Goal: Transaction & Acquisition: Obtain resource

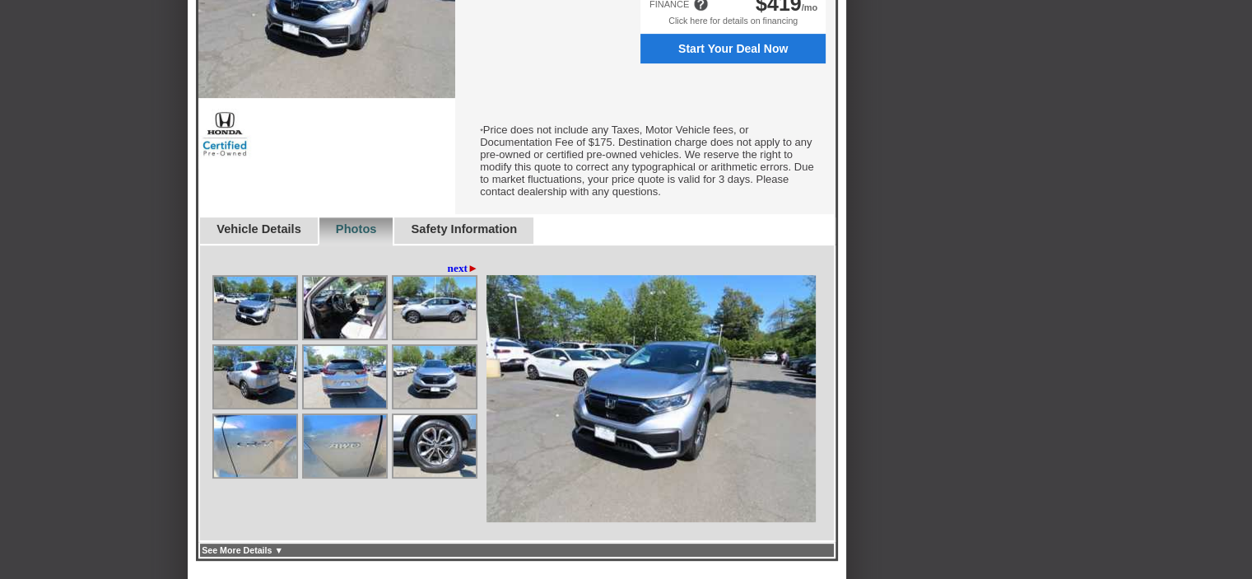
scroll to position [659, 0]
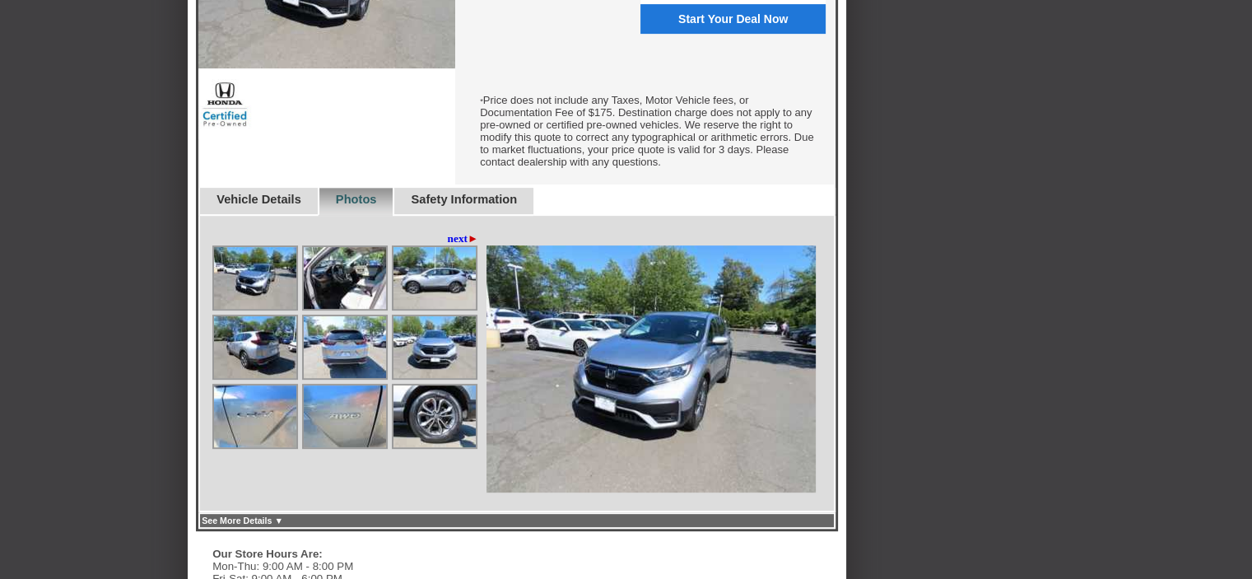
click at [362, 275] on img at bounding box center [345, 278] width 82 height 62
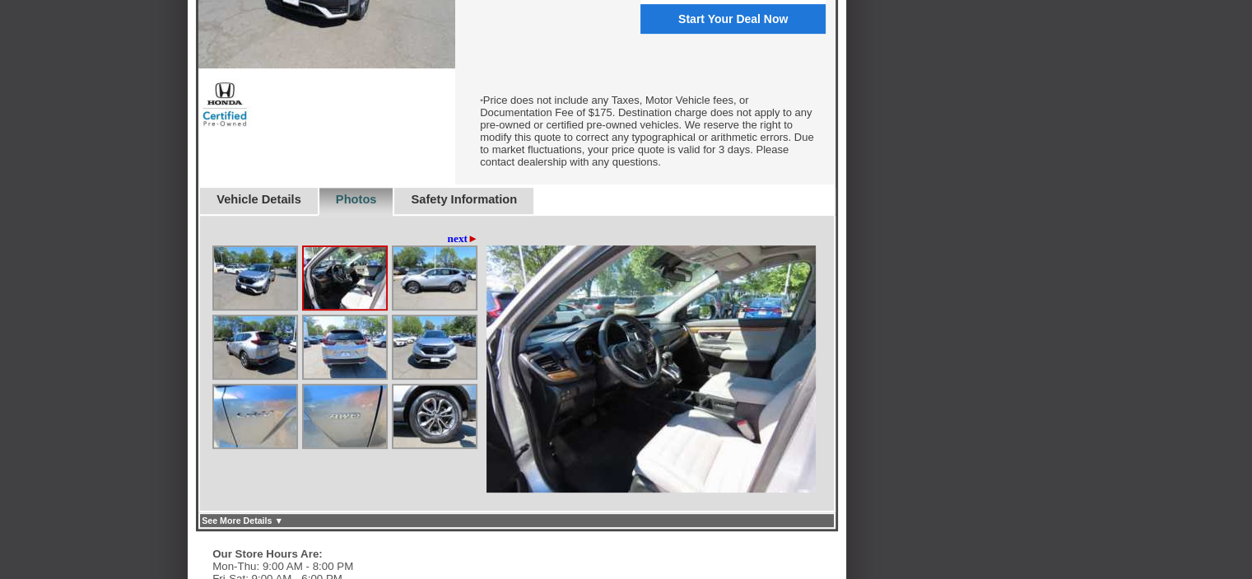
click at [412, 277] on img at bounding box center [435, 278] width 82 height 62
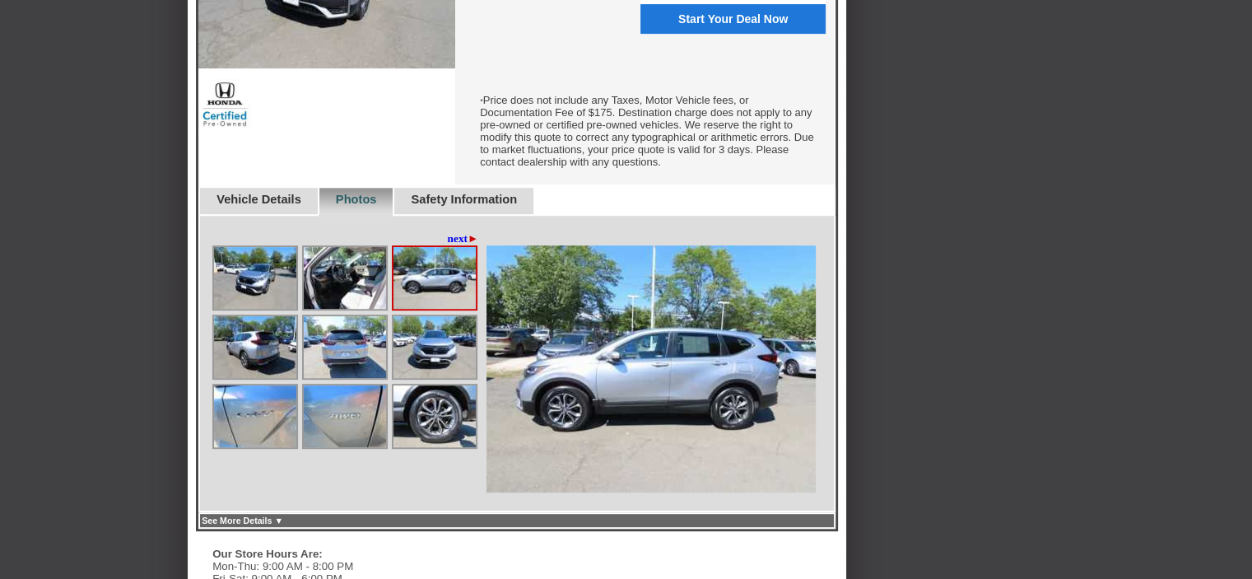
click at [262, 283] on img at bounding box center [255, 278] width 82 height 62
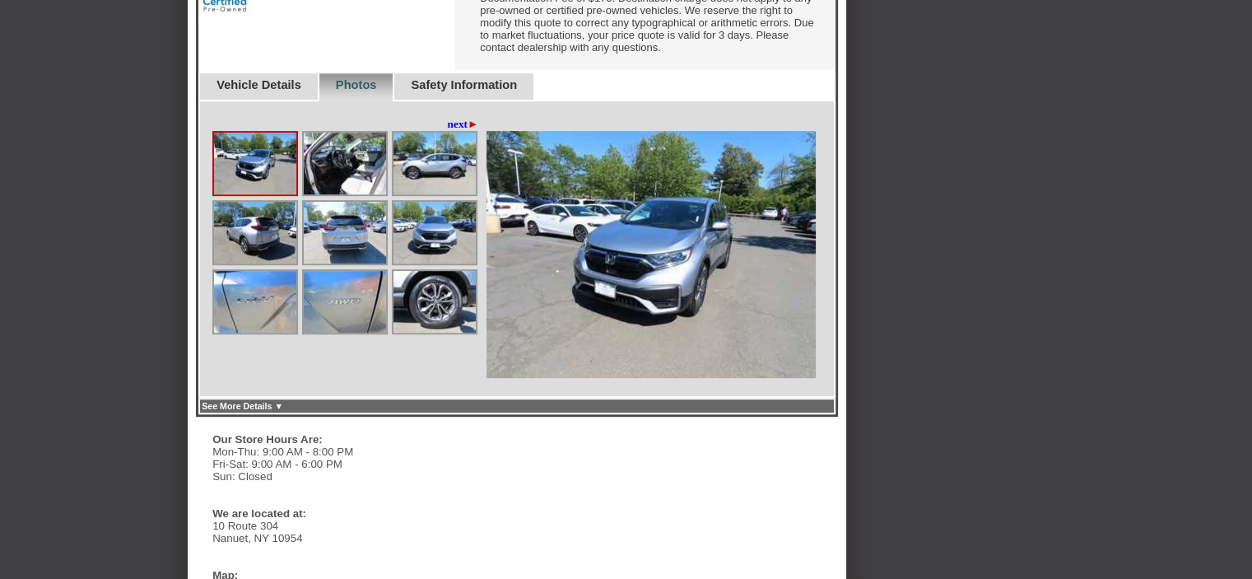
scroll to position [906, 0]
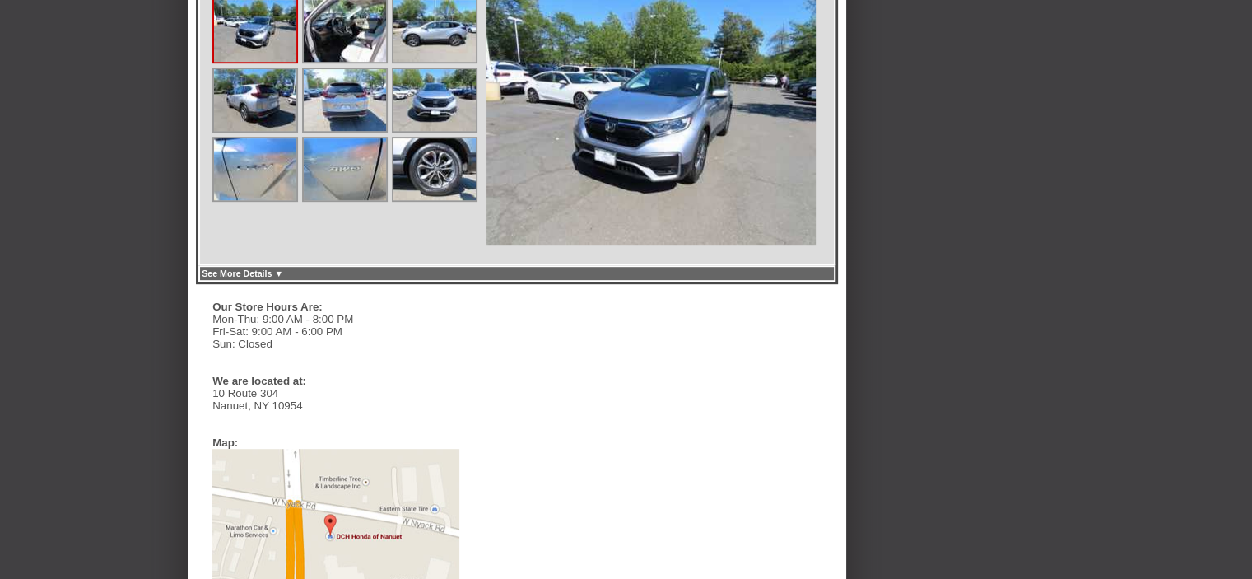
click at [336, 183] on img at bounding box center [345, 169] width 82 height 62
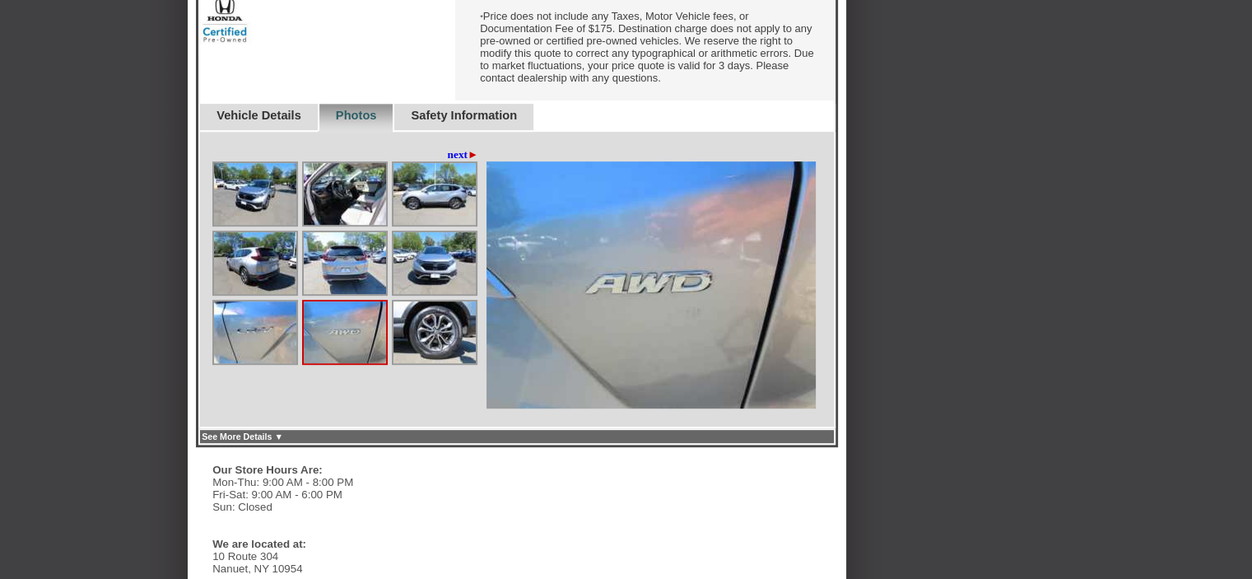
scroll to position [741, 0]
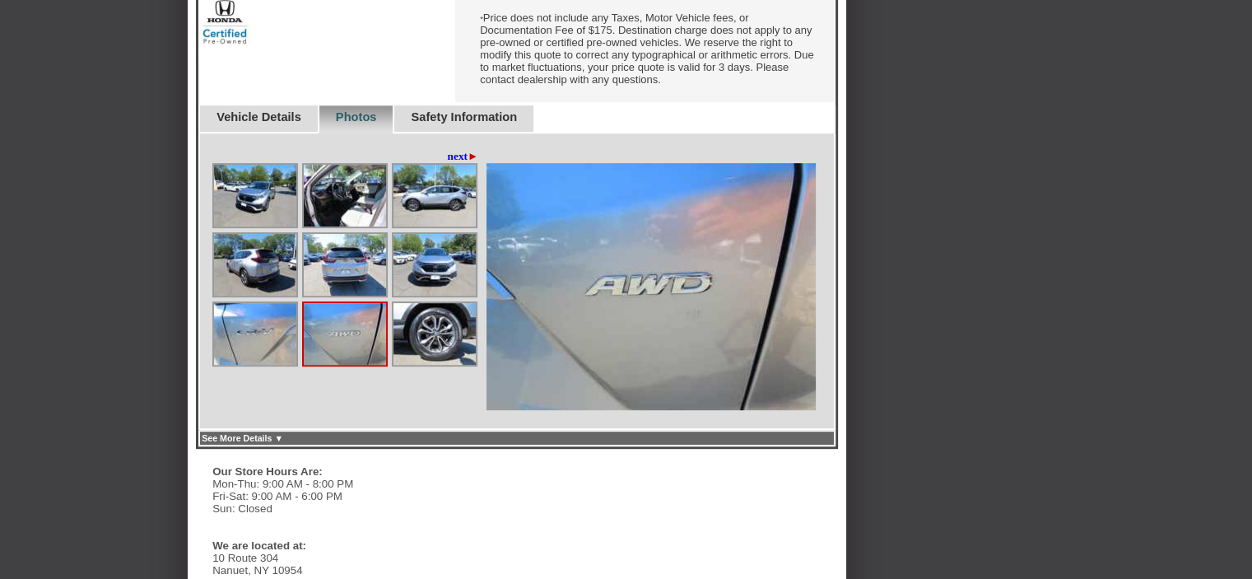
click at [336, 183] on img at bounding box center [345, 196] width 82 height 62
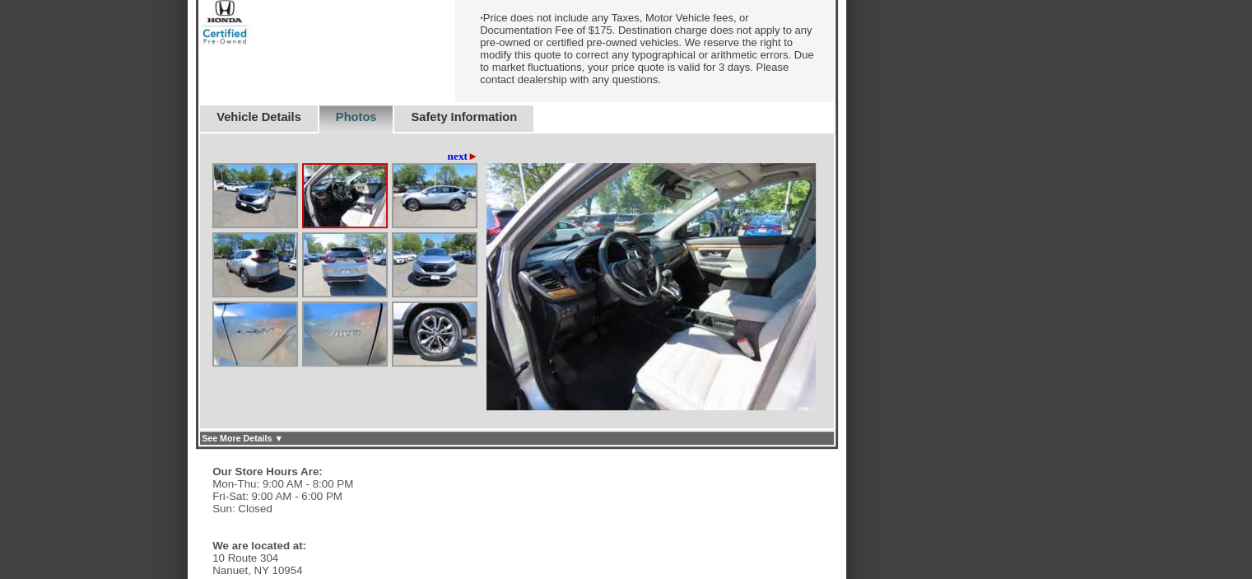
click at [257, 215] on img at bounding box center [255, 196] width 82 height 62
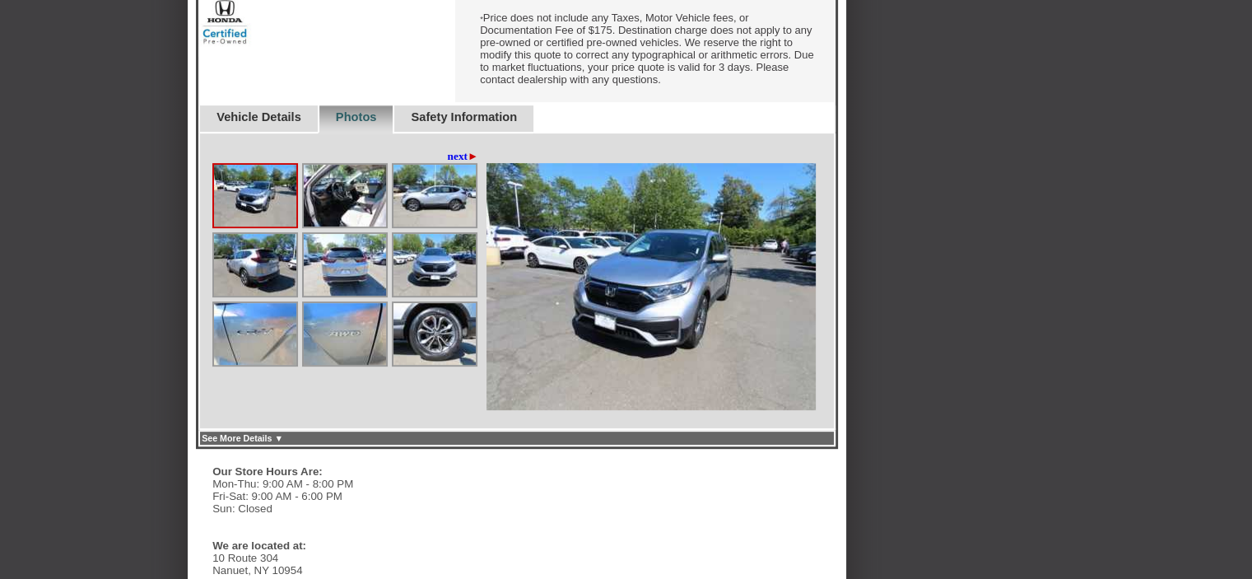
click at [445, 211] on img at bounding box center [435, 196] width 82 height 62
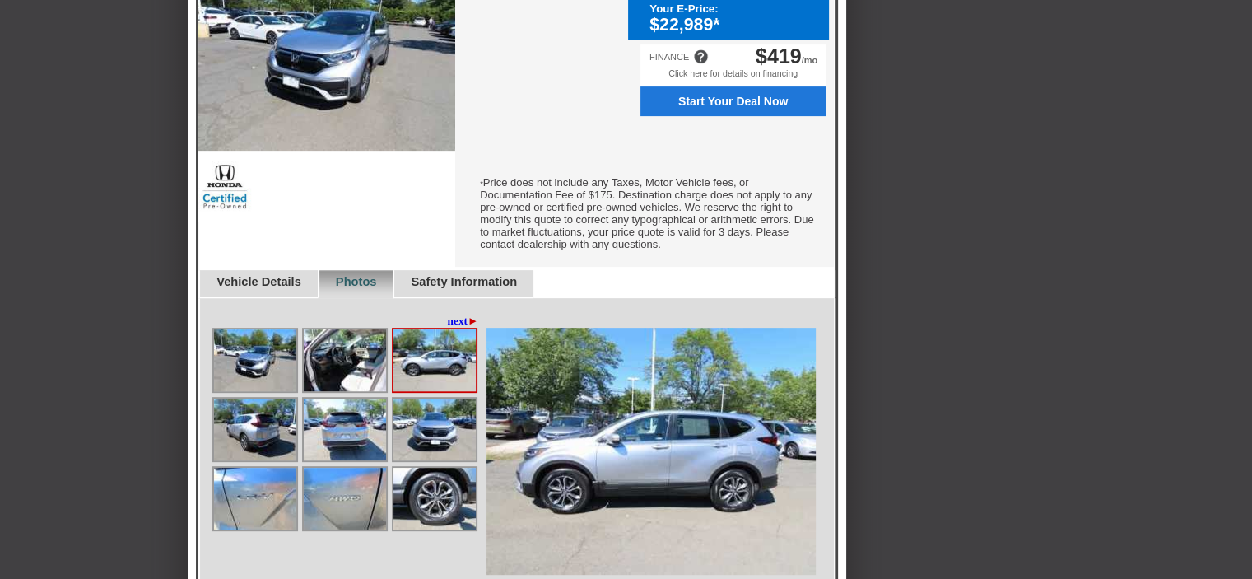
scroll to position [659, 0]
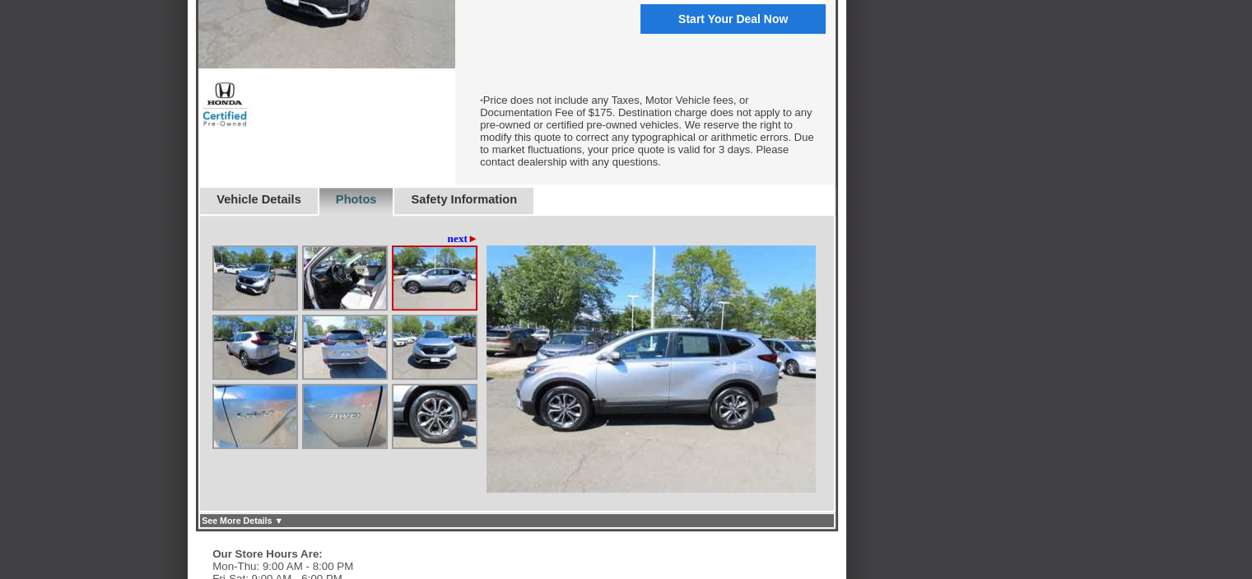
click at [455, 245] on link "next ►" at bounding box center [463, 238] width 31 height 13
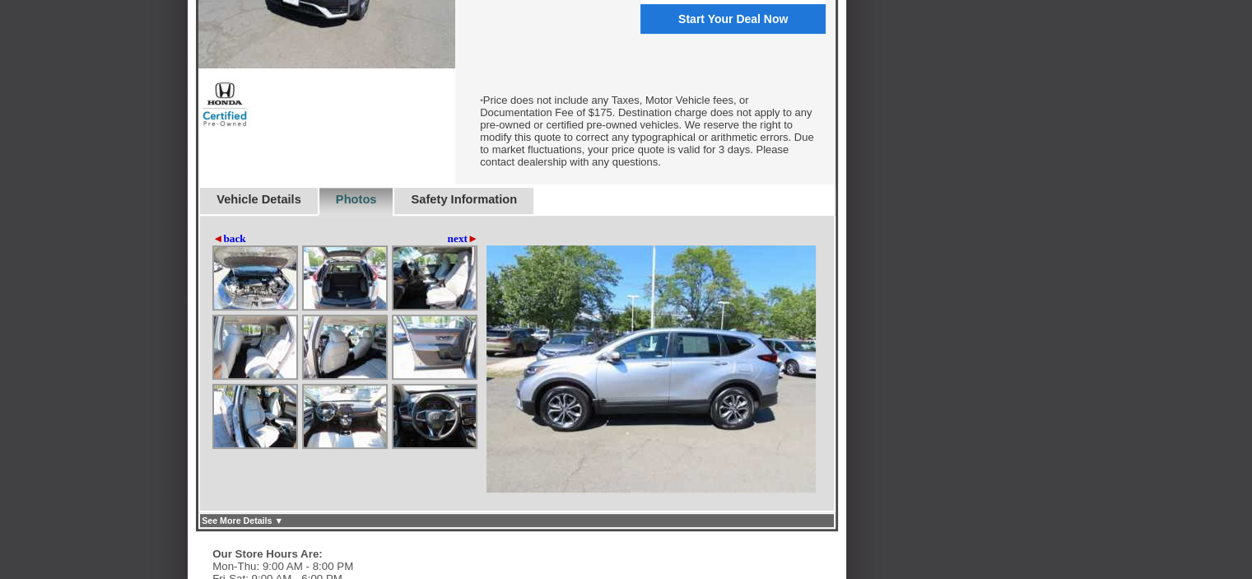
click at [253, 299] on img at bounding box center [255, 278] width 82 height 62
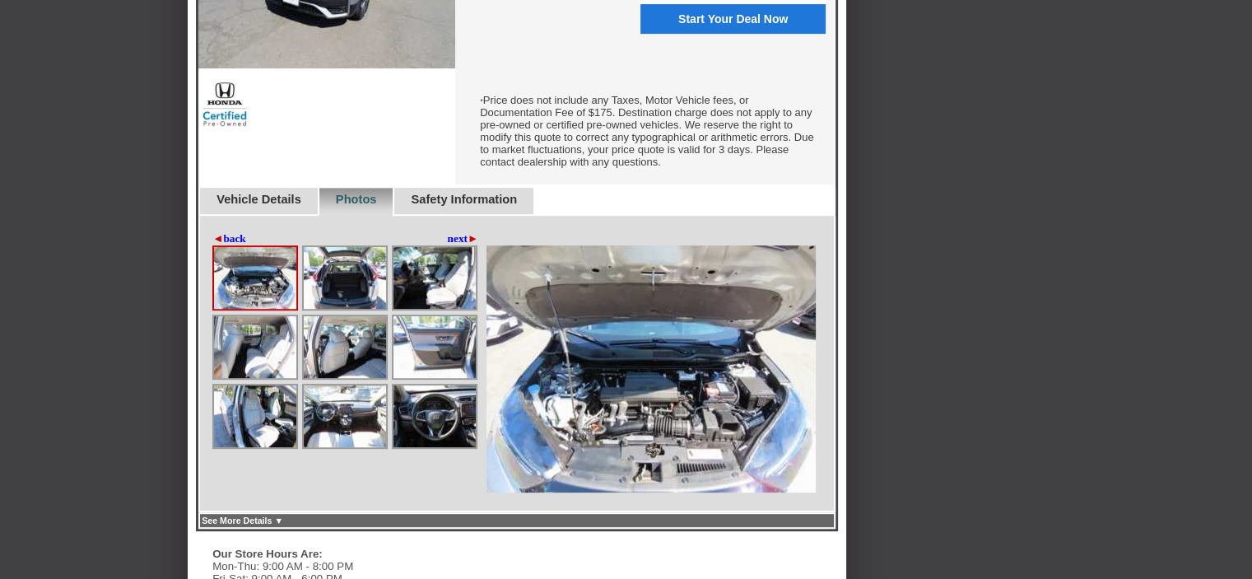
click at [339, 290] on img at bounding box center [345, 278] width 82 height 62
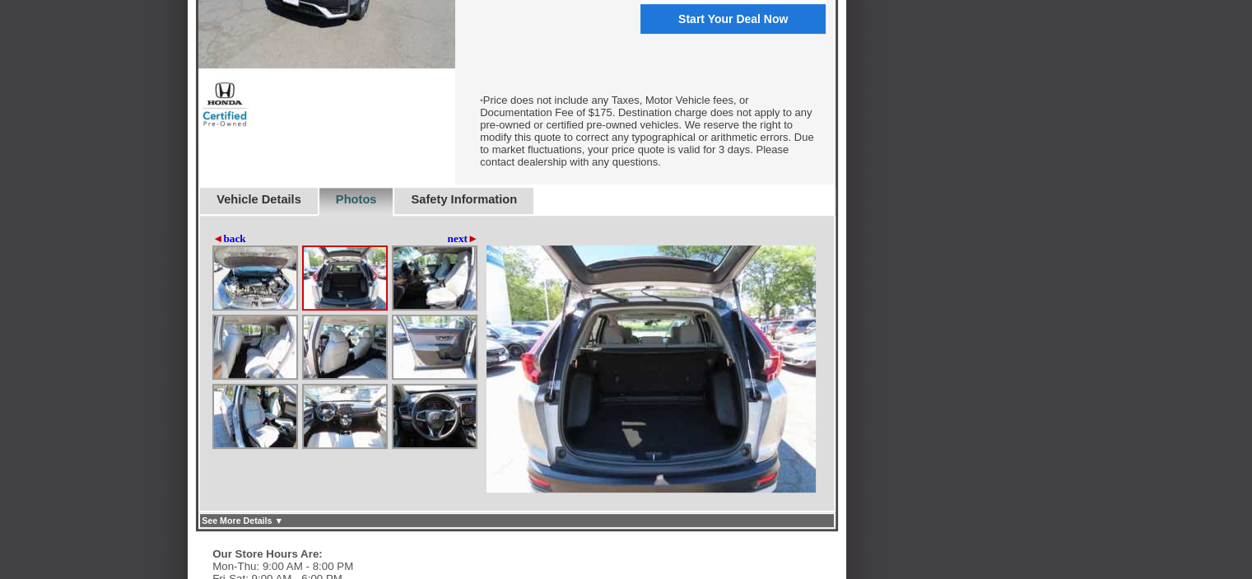
click at [424, 296] on img at bounding box center [435, 278] width 82 height 62
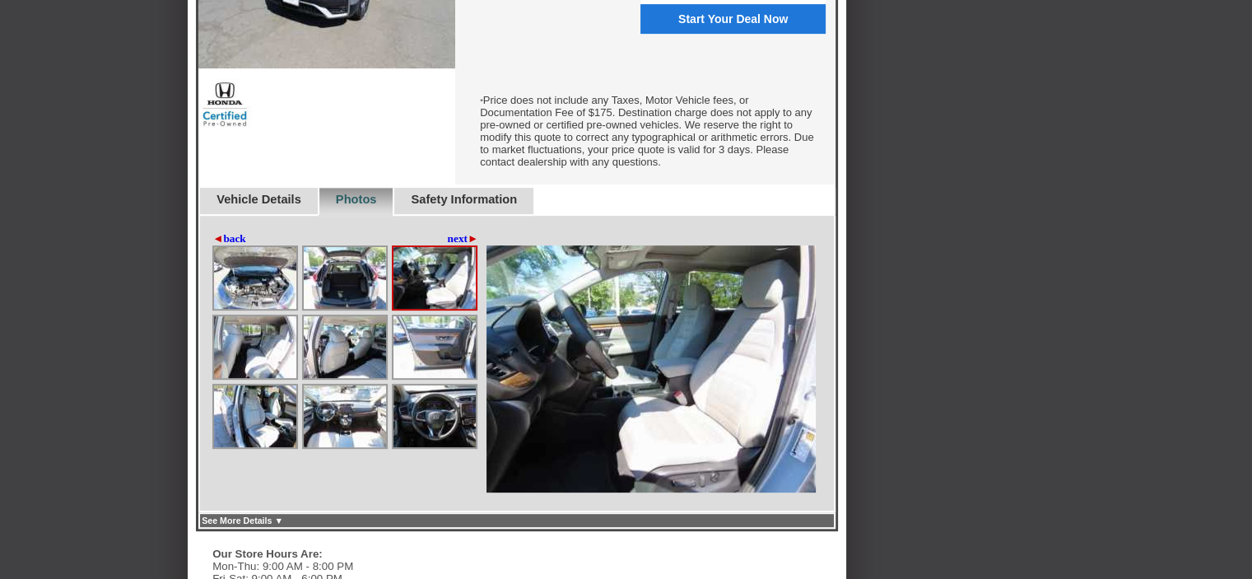
click at [266, 365] on img at bounding box center [255, 347] width 82 height 62
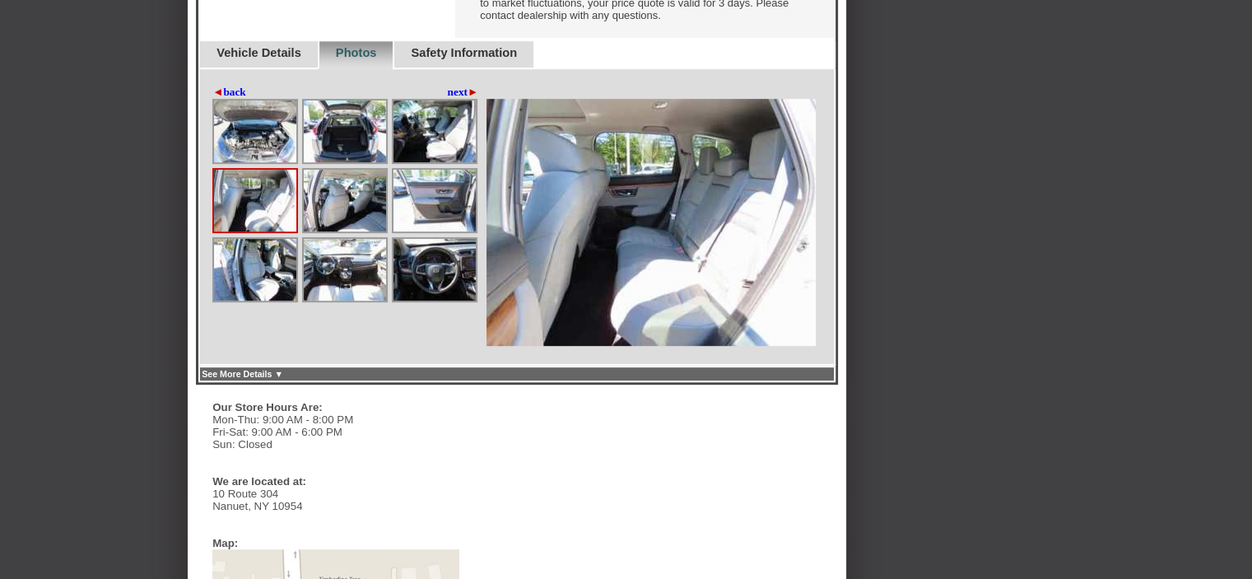
scroll to position [823, 0]
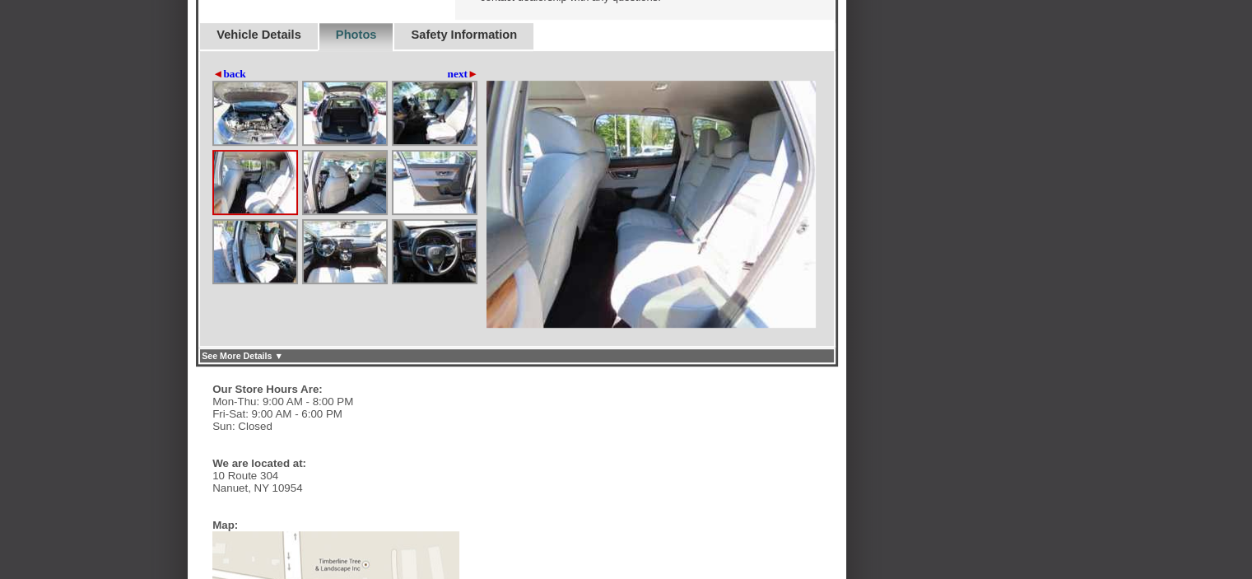
click at [350, 207] on img at bounding box center [345, 183] width 82 height 62
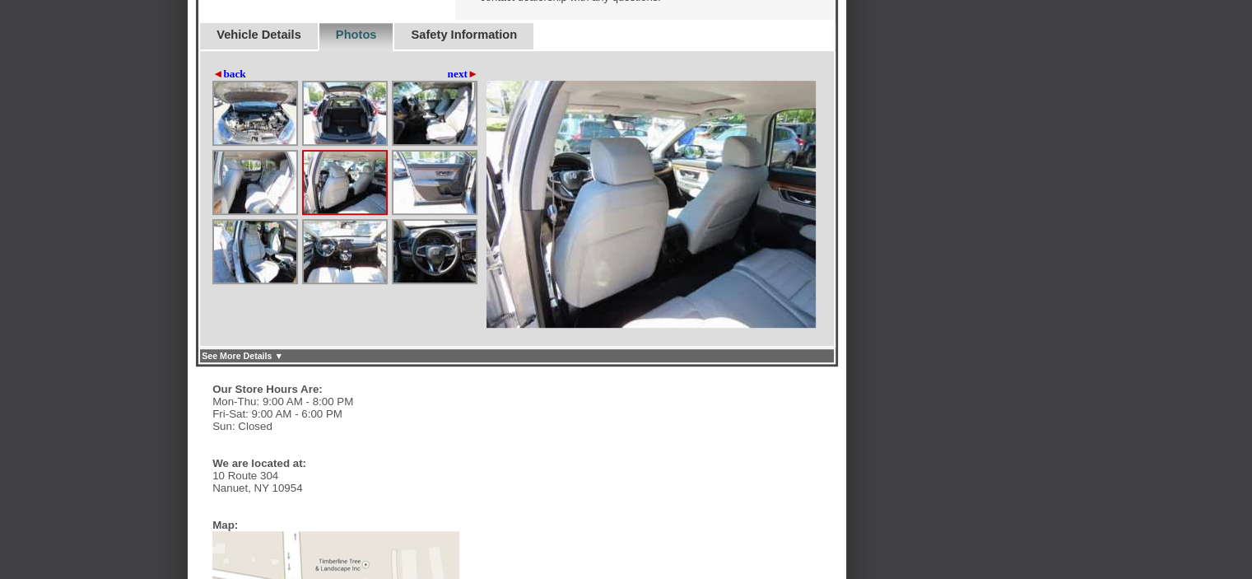
click at [459, 194] on img at bounding box center [435, 183] width 82 height 62
